Goal: Navigation & Orientation: Find specific page/section

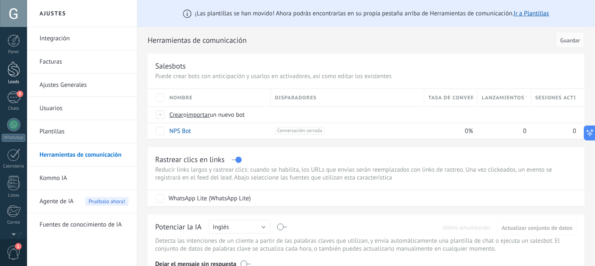
click at [13, 73] on div at bounding box center [13, 69] width 12 height 15
